Goal: Register for event/course

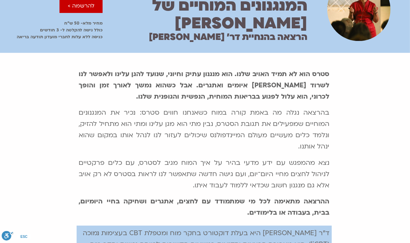
scroll to position [144, 0]
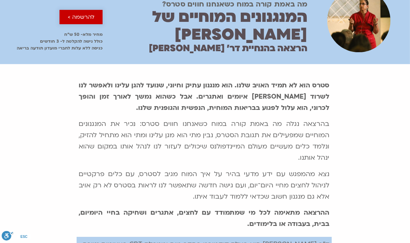
click at [80, 20] on span "להרשמה >" at bounding box center [81, 17] width 27 height 6
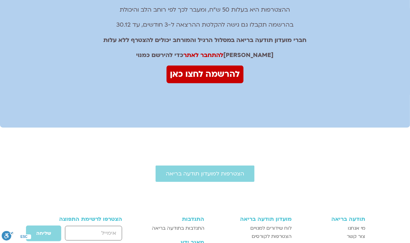
scroll to position [525, 0]
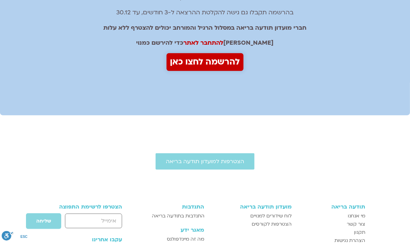
click at [204, 69] on span "להרשמה לחצו כאן" at bounding box center [205, 62] width 70 height 14
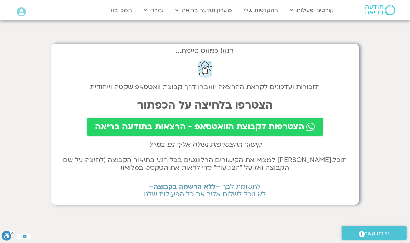
click at [217, 125] on span "הצטרפות לקבוצת הוואטסאפ - הרצאות בתודעה בריאה" at bounding box center [199, 127] width 209 height 10
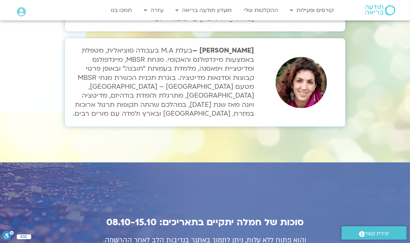
scroll to position [2281, 0]
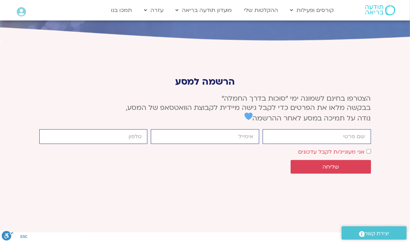
scroll to position [2557, 0]
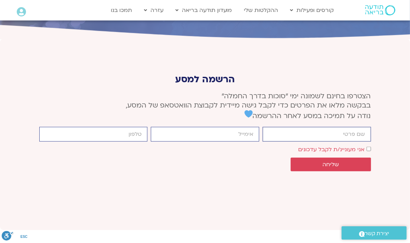
click at [361, 127] on input "firstname" at bounding box center [317, 134] width 108 height 15
type input "רחל ינקוביץ"
type input "[EMAIL_ADDRESS][DOMAIN_NAME]"
type input "0528584546"
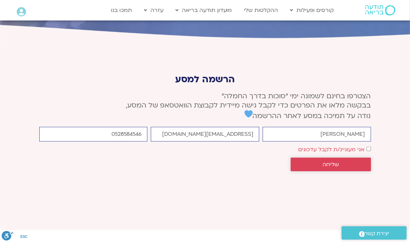
click at [330, 162] on span "שליחה" at bounding box center [330, 165] width 16 height 6
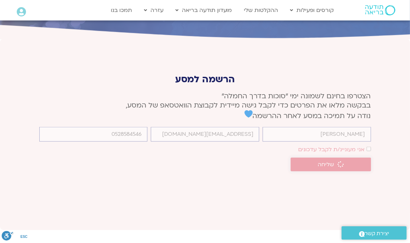
scroll to position [2552, 0]
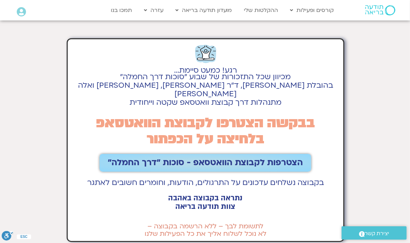
click at [221, 158] on span "הצטרפות לקבוצת הוואטסאפ - סוכות ״דרך החמלה״" at bounding box center [205, 163] width 195 height 10
click at [162, 158] on span "הצטרפות לקבוצת הוואטסאפ - סוכות ״דרך החמלה״" at bounding box center [205, 163] width 195 height 10
